Goal: Task Accomplishment & Management: Manage account settings

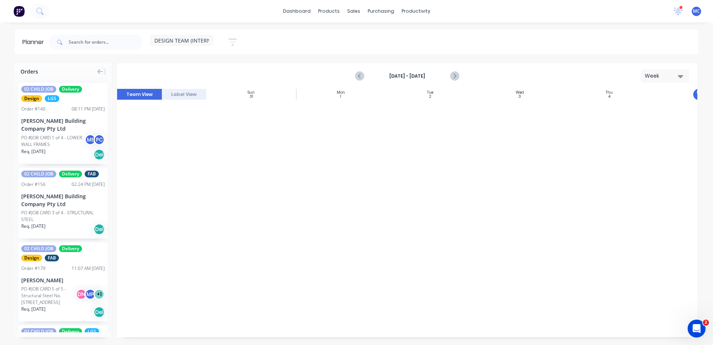
scroll to position [652, 121]
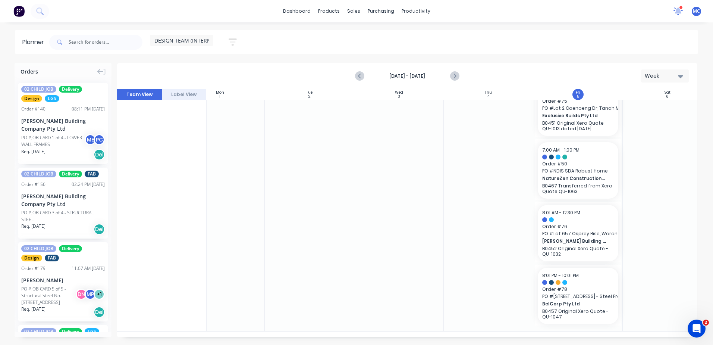
click at [681, 10] on icon at bounding box center [678, 11] width 10 height 8
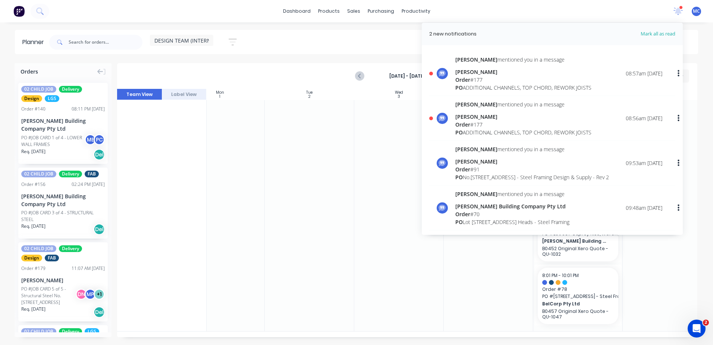
click at [526, 76] on div "Order # 177" at bounding box center [523, 80] width 136 height 8
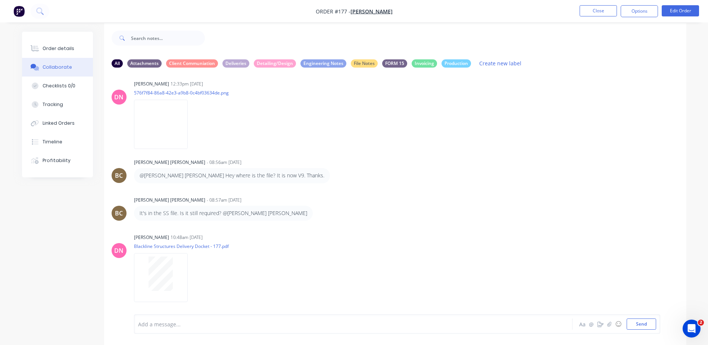
scroll to position [11, 0]
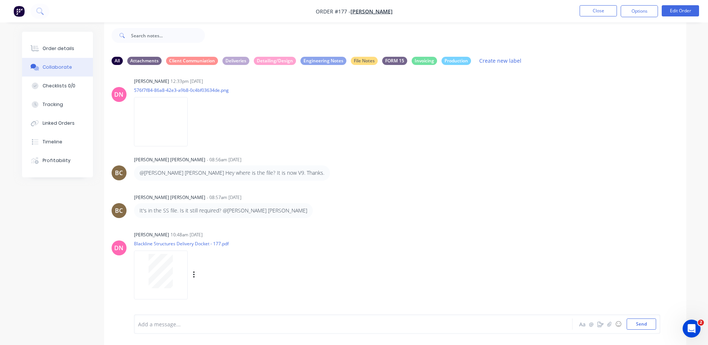
click at [174, 264] on div at bounding box center [160, 271] width 47 height 34
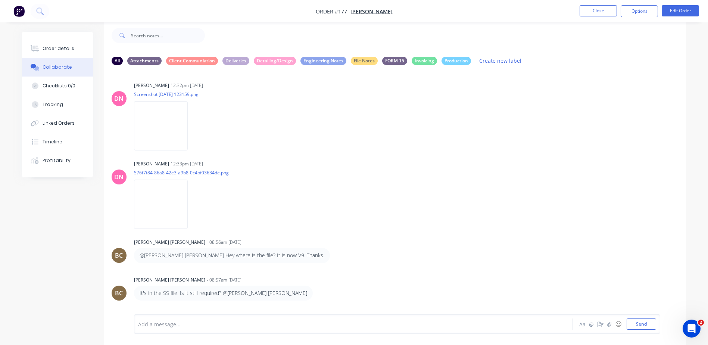
scroll to position [0, 0]
click at [159, 121] on img at bounding box center [161, 127] width 54 height 49
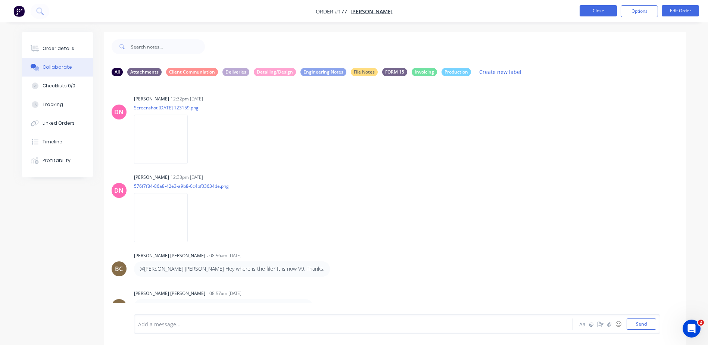
click at [598, 10] on button "Close" at bounding box center [597, 10] width 37 height 11
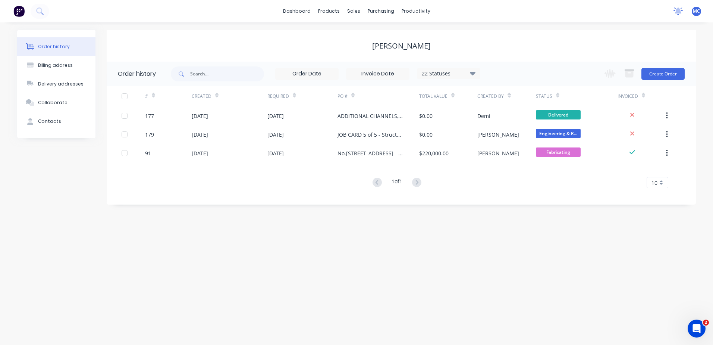
click at [678, 9] on icon at bounding box center [678, 10] width 7 height 6
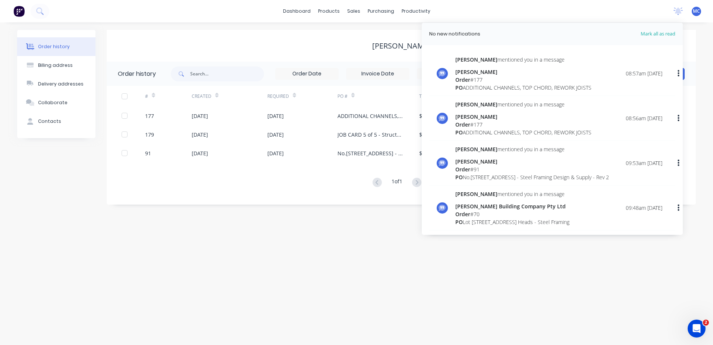
click at [631, 12] on div "dashboard products sales purchasing productivity dashboard products Product Cat…" at bounding box center [356, 11] width 713 height 22
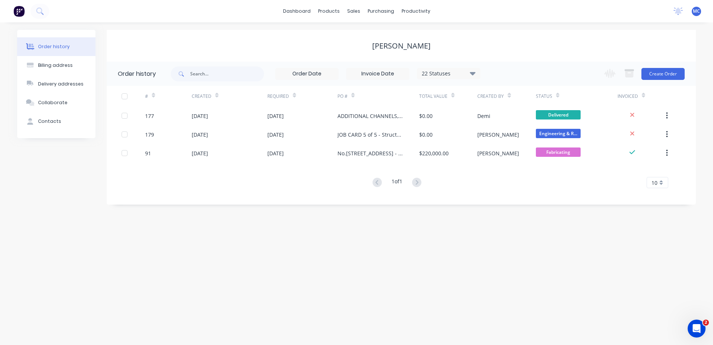
click at [56, 42] on button "Order history" at bounding box center [56, 46] width 78 height 19
click at [62, 64] on div "Billing address" at bounding box center [55, 65] width 35 height 7
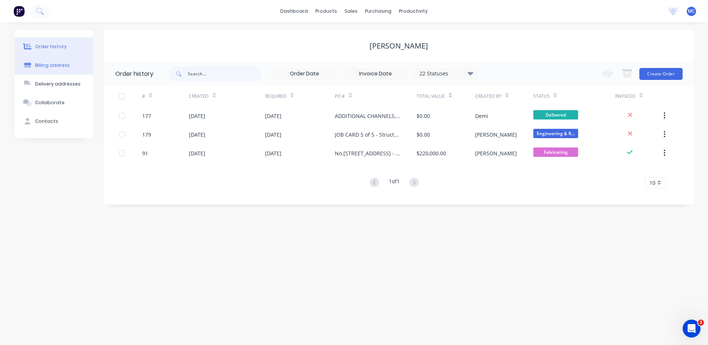
select select "AU"
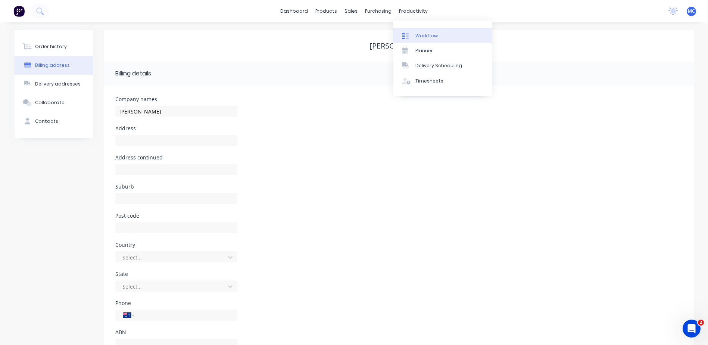
click at [418, 33] on div "Workflow" at bounding box center [426, 35] width 22 height 7
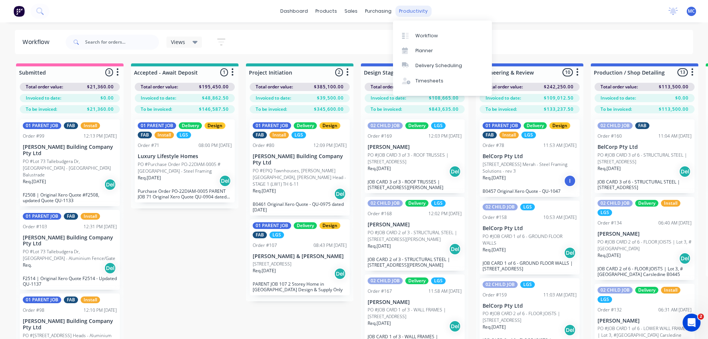
click at [409, 12] on div "productivity" at bounding box center [413, 11] width 36 height 11
click at [429, 53] on div "Planner" at bounding box center [424, 50] width 18 height 7
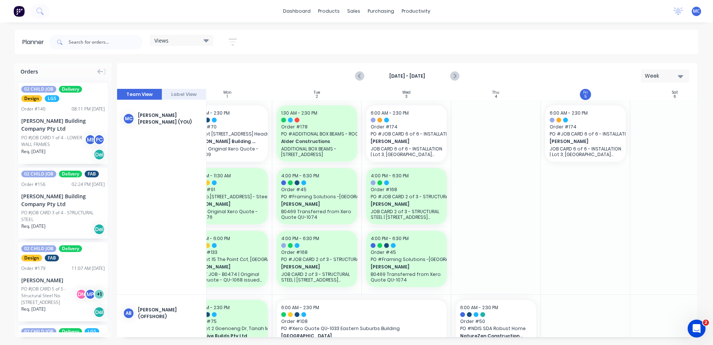
scroll to position [0, 113]
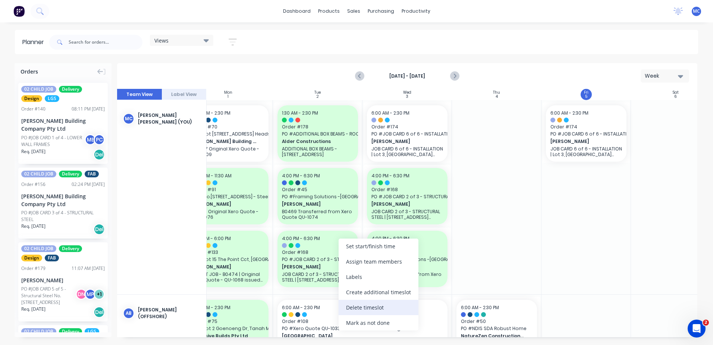
click at [385, 308] on div "Delete timeslot" at bounding box center [379, 307] width 80 height 15
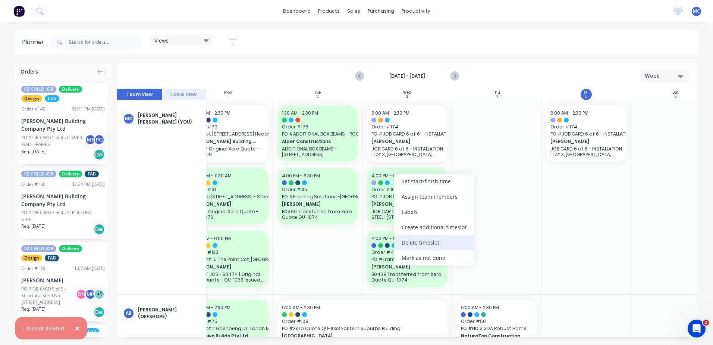
click at [419, 248] on div "Delete timeslot" at bounding box center [434, 242] width 80 height 15
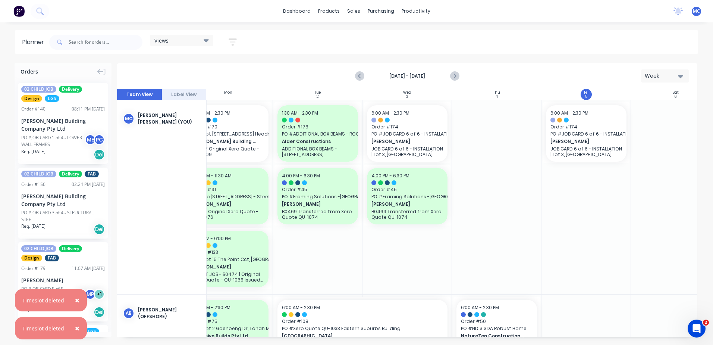
click at [469, 212] on div at bounding box center [497, 197] width 90 height 194
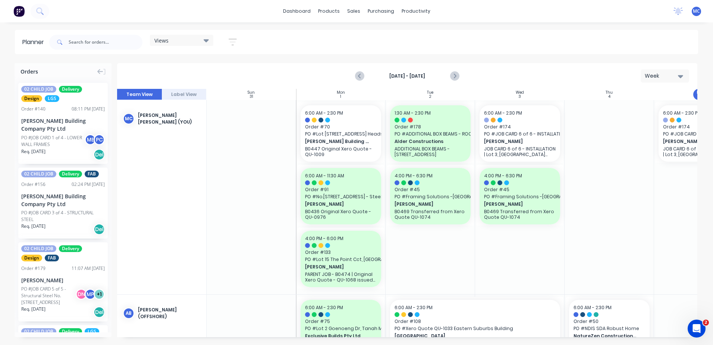
scroll to position [0, 139]
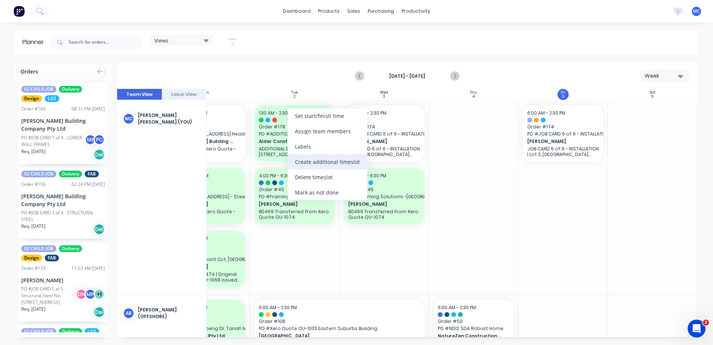
click at [323, 158] on div "Create additional timeslot" at bounding box center [328, 161] width 80 height 15
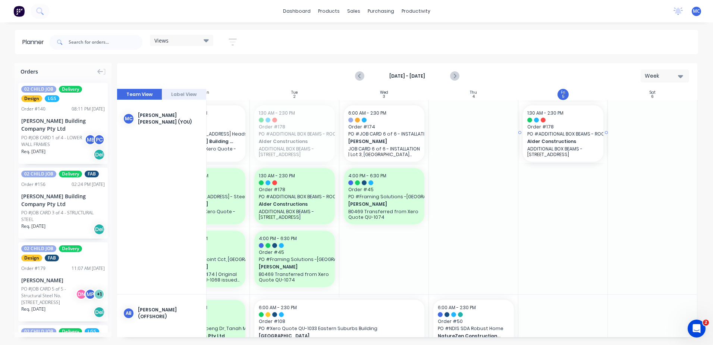
drag, startPoint x: 288, startPoint y: 128, endPoint x: 532, endPoint y: 192, distance: 252.6
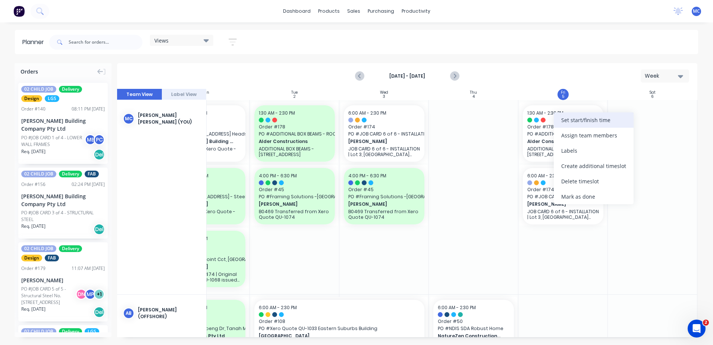
click at [590, 122] on div "Set start/finish time" at bounding box center [594, 119] width 80 height 15
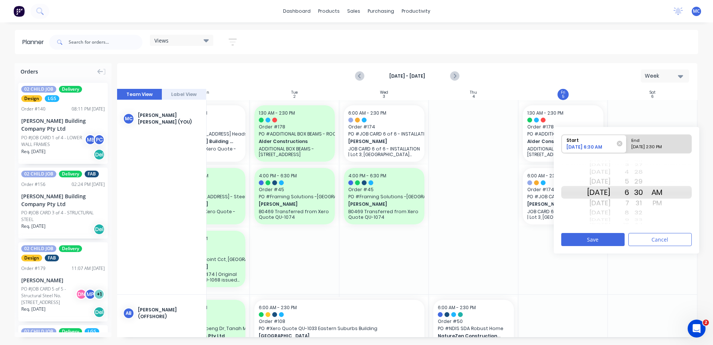
click at [649, 145] on div "[DATE] 2:30 PM" at bounding box center [656, 148] width 54 height 9
click at [627, 145] on input "End [DATE] 2:30 PM" at bounding box center [627, 144] width 0 height 18
radio input "true"
